Goal: Book appointment/travel/reservation

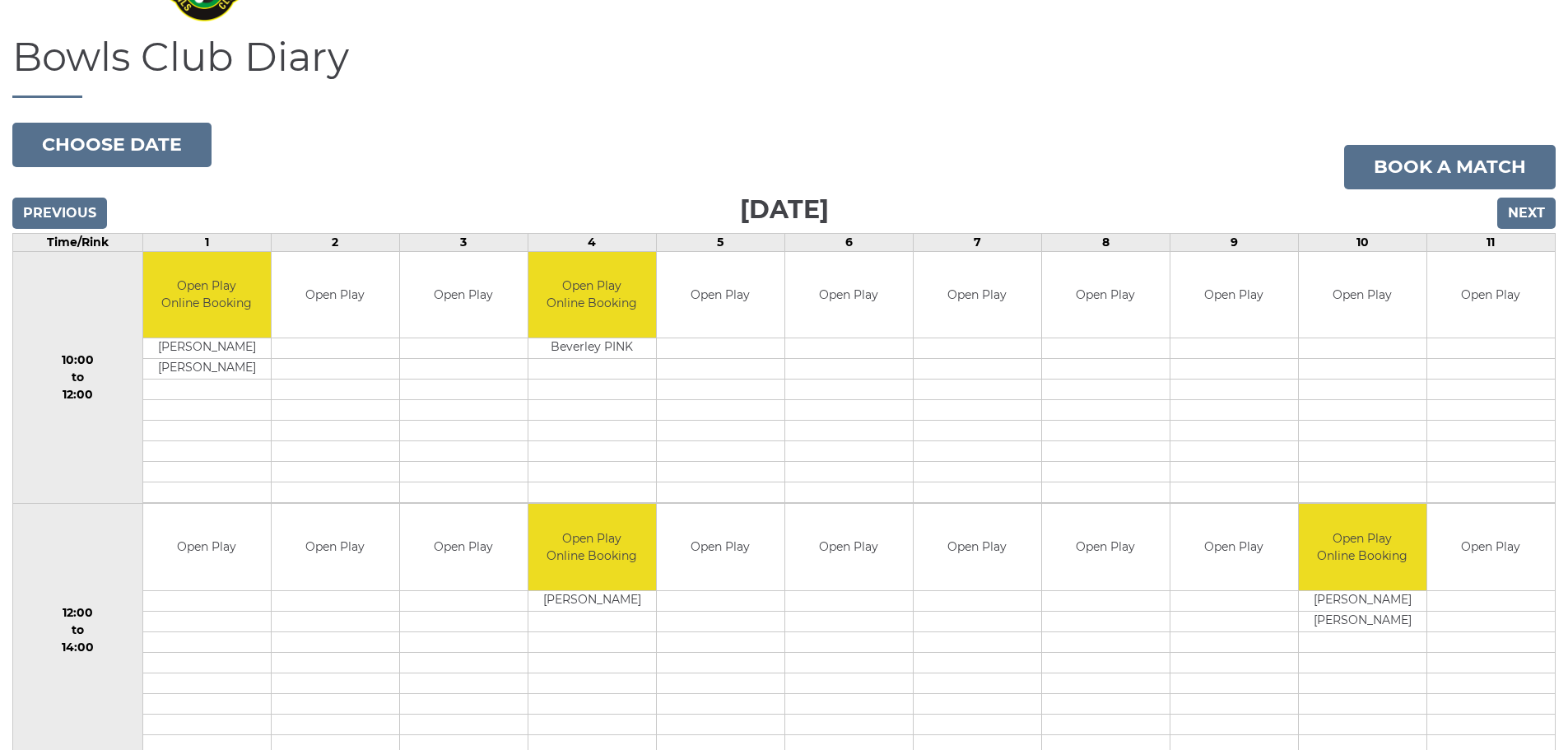
scroll to position [165, 0]
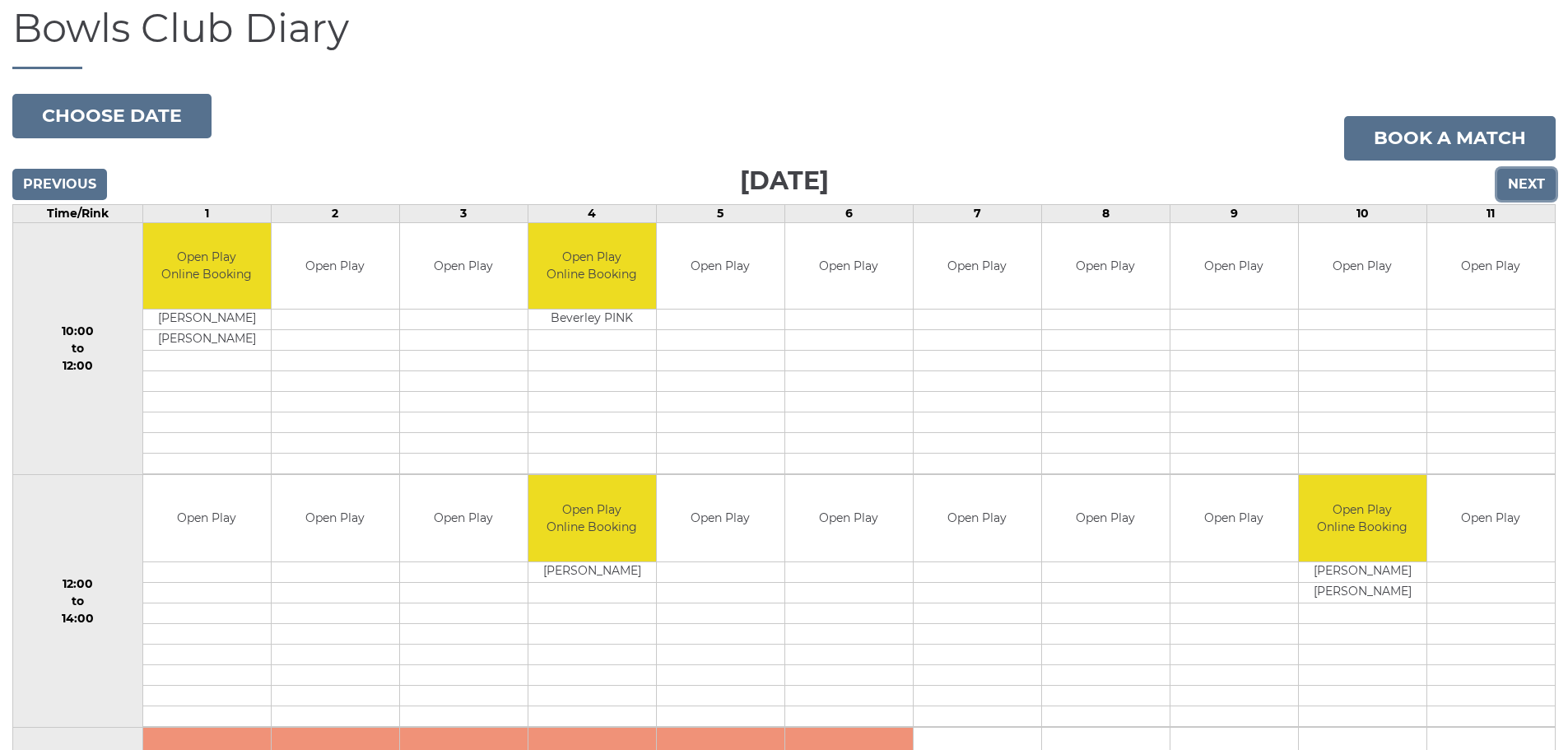
click at [1520, 175] on input "Next" at bounding box center [1527, 184] width 59 height 31
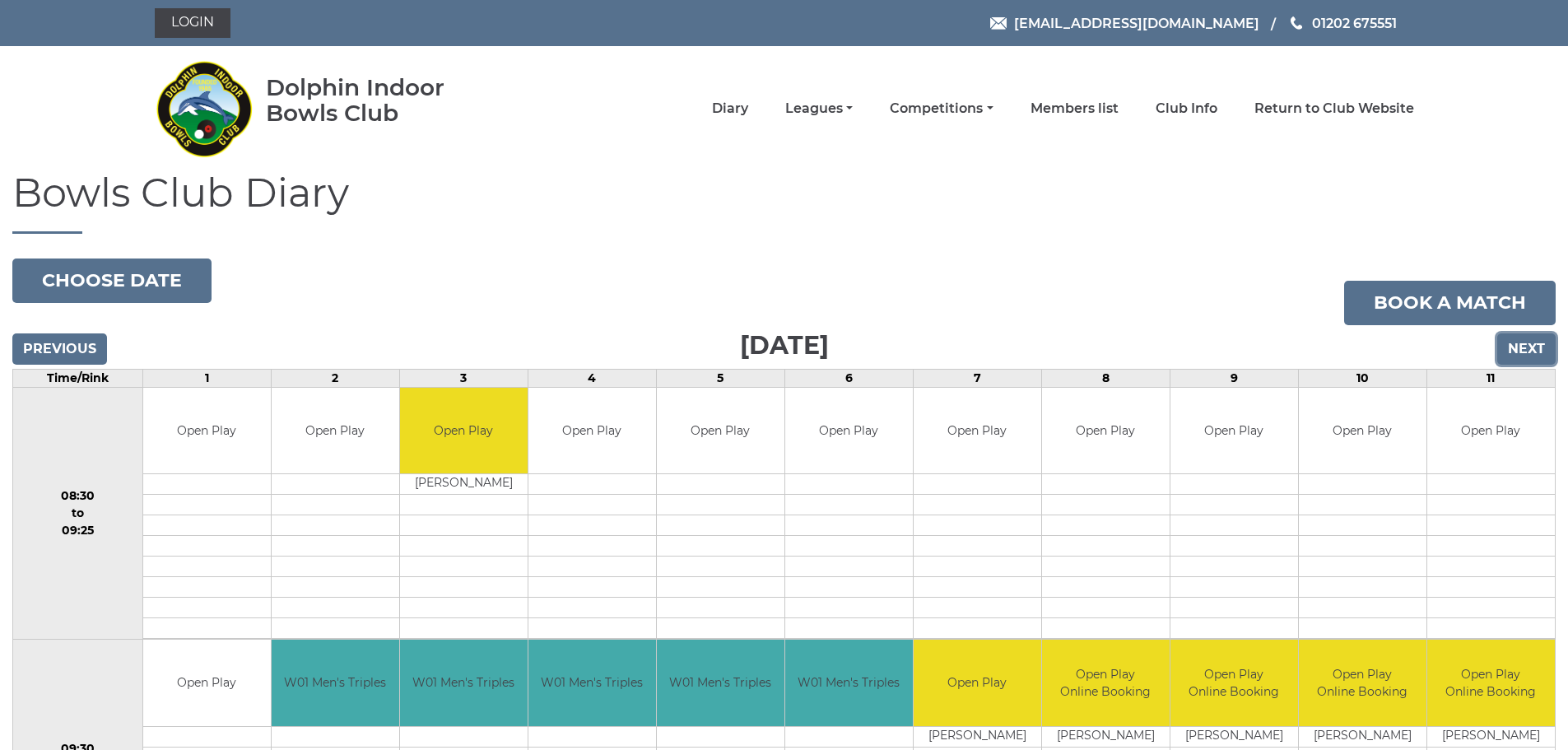
click at [1523, 349] on input "Next" at bounding box center [1527, 349] width 59 height 31
